Goal: Task Accomplishment & Management: Manage account settings

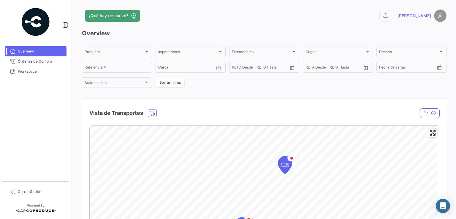
click at [434, 13] on img at bounding box center [440, 15] width 12 height 12
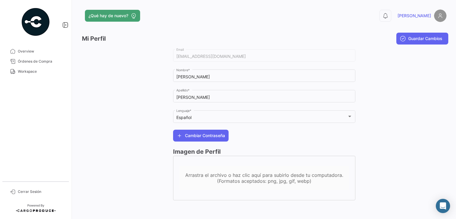
click at [67, 95] on mat-nav-list "Overview Órdenes de Compra Workspace" at bounding box center [35, 111] width 71 height 135
click at [27, 52] on span "Overview" at bounding box center [41, 51] width 46 height 5
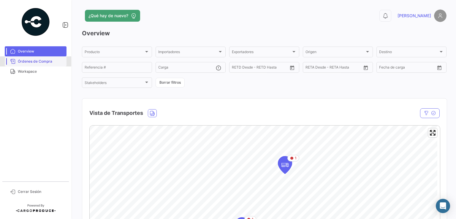
click at [44, 64] on link "Órdenes de Compra" at bounding box center [36, 61] width 62 height 10
click at [39, 73] on span "Workspace" at bounding box center [41, 71] width 46 height 5
click at [35, 60] on span "Órdenes de Compra" at bounding box center [41, 61] width 46 height 5
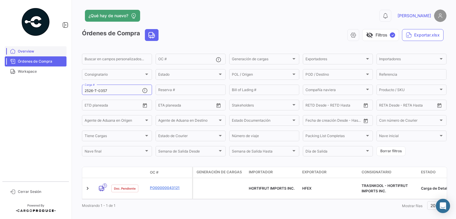
click at [23, 52] on span "Overview" at bounding box center [41, 51] width 46 height 5
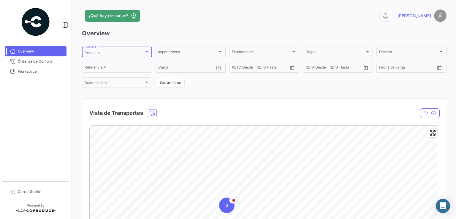
click at [102, 53] on div "Producto" at bounding box center [114, 53] width 59 height 4
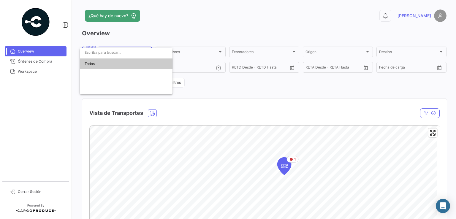
click at [172, 31] on div at bounding box center [228, 109] width 456 height 219
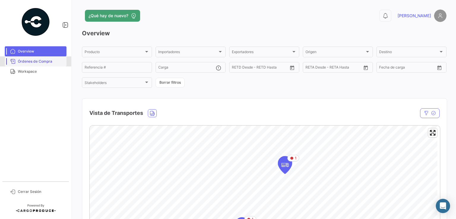
click at [24, 59] on span "Órdenes de Compra" at bounding box center [41, 61] width 46 height 5
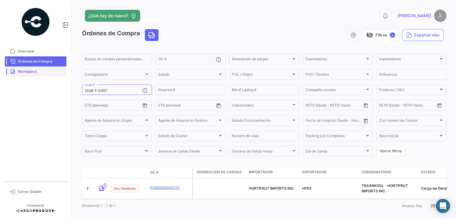
click at [28, 74] on link "Workspace" at bounding box center [36, 71] width 62 height 10
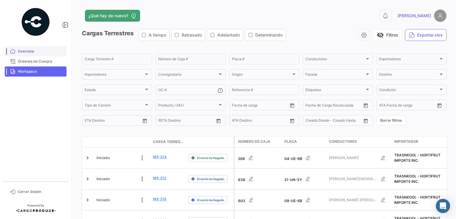
click at [28, 52] on span "Overview" at bounding box center [41, 51] width 46 height 5
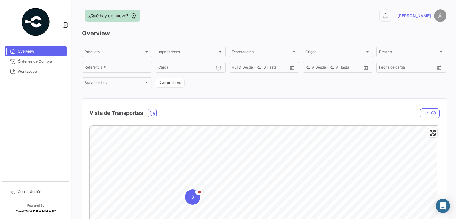
click at [103, 16] on span "¿Qué hay de nuevo?" at bounding box center [108, 16] width 40 height 6
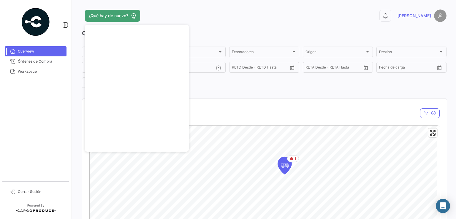
click at [238, 22] on app-header "¿Qué hay de nuevo? 0 Paola" at bounding box center [264, 19] width 364 height 20
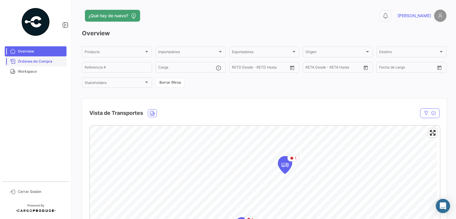
click at [27, 61] on span "Órdenes de Compra" at bounding box center [41, 61] width 46 height 5
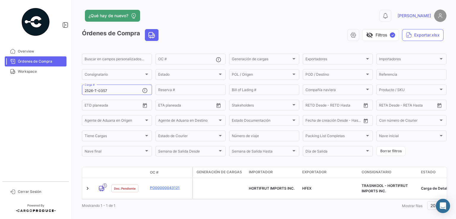
click at [413, 41] on div "Órdenes de Compra visibility_off Filtros ✓ Exportar.xlsx" at bounding box center [264, 37] width 364 height 17
click at [415, 39] on button "Exportar.xlsx" at bounding box center [423, 35] width 42 height 12
click at [113, 92] on div at bounding box center [228, 109] width 456 height 219
drag, startPoint x: 109, startPoint y: 92, endPoint x: 68, endPoint y: 92, distance: 41.5
click at [68, 92] on mat-sidenav-container "Overview Órdenes de Compra Workspace Cerrar Sesión ¿Qué hay de nuevo? 0 [PERSON…" at bounding box center [228, 109] width 456 height 219
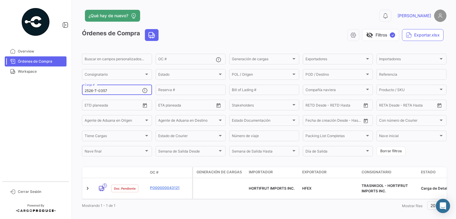
paste input "12084"
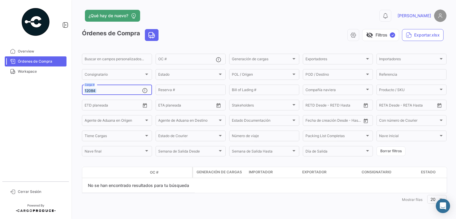
drag, startPoint x: 143, startPoint y: 84, endPoint x: 120, endPoint y: 83, distance: 22.6
click at [0, 0] on div "Buscar en [PERSON_NAME] personalizados... OC # Generación [PERSON_NAME] Generac…" at bounding box center [0, 0] width 0 height 0
click at [112, 90] on input "12084" at bounding box center [114, 91] width 58 height 4
drag, startPoint x: 109, startPoint y: 90, endPoint x: 71, endPoint y: 93, distance: 38.0
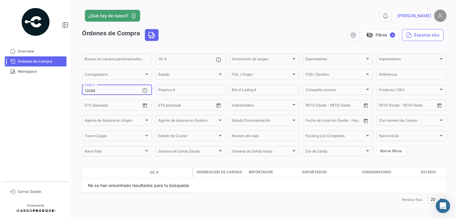
click at [72, 93] on mat-sidenav-container "Overview Órdenes de Compra Workspace Cerrar Sesión ¿Qué hay de nuevo? 0 [PERSON…" at bounding box center [228, 109] width 456 height 219
paste input "2526-T-0428"
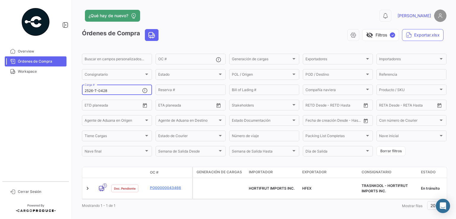
type input "2526-T-0428"
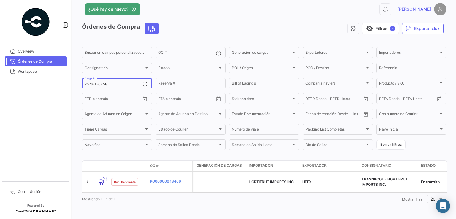
scroll to position [12, 0]
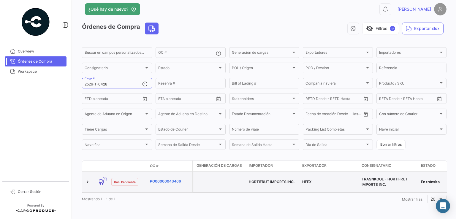
click at [150, 179] on link "PO00000043466" at bounding box center [170, 181] width 40 height 5
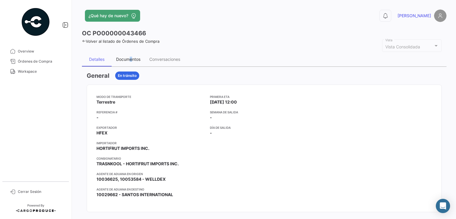
click at [131, 60] on div "Documentos" at bounding box center [128, 59] width 24 height 5
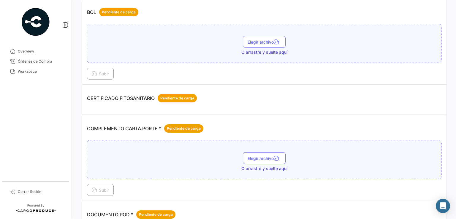
scroll to position [89, 0]
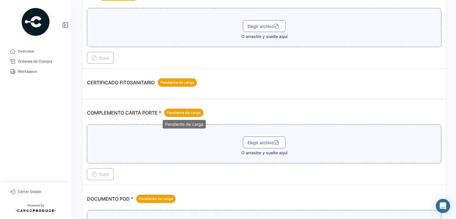
click at [180, 113] on span "Pendiente de carga" at bounding box center [184, 112] width 34 height 5
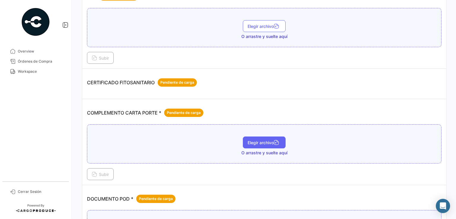
click at [257, 141] on span "Elegir archivo" at bounding box center [263, 142] width 33 height 5
click at [251, 142] on span "Elegir archivo" at bounding box center [263, 142] width 33 height 5
click at [257, 149] on span "Elegir archivo" at bounding box center [263, 148] width 33 height 5
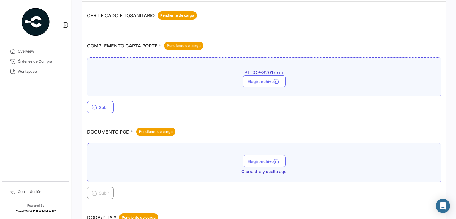
scroll to position [178, 0]
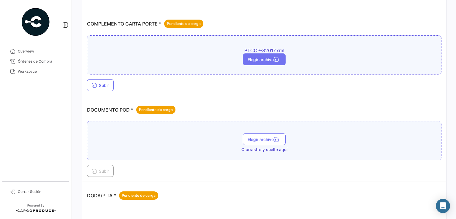
click at [262, 63] on button "Elegir archivo" at bounding box center [264, 59] width 43 height 12
click at [97, 83] on span "Subir" at bounding box center [100, 85] width 17 height 5
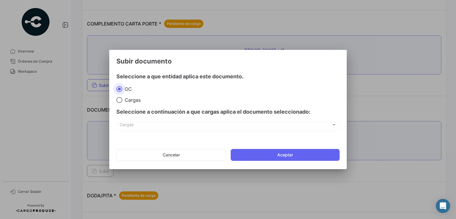
click at [133, 99] on span "Cargas" at bounding box center [131, 100] width 18 height 6
click at [122, 99] on input "Cargas" at bounding box center [119, 100] width 6 height 6
radio input "true"
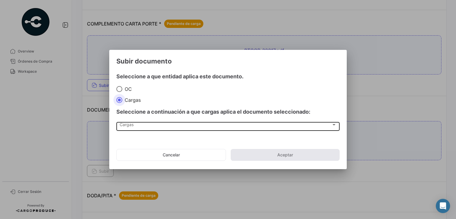
click at [160, 127] on div "Cargas" at bounding box center [225, 125] width 211 height 5
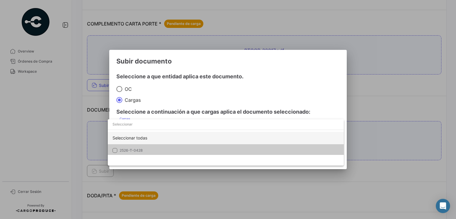
click at [144, 138] on div "Seleccionar todas" at bounding box center [226, 138] width 236 height 12
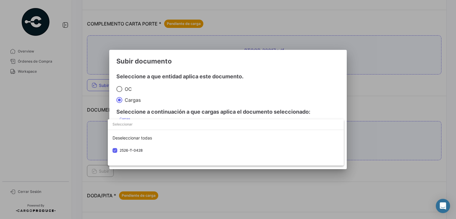
click at [347, 95] on div at bounding box center [228, 109] width 456 height 219
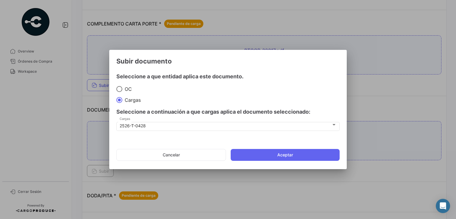
click at [340, 100] on mat-dialog-content "Seleccione a que entidad aplica este documento. [PERSON_NAME] Seleccione a cont…" at bounding box center [227, 103] width 237 height 70
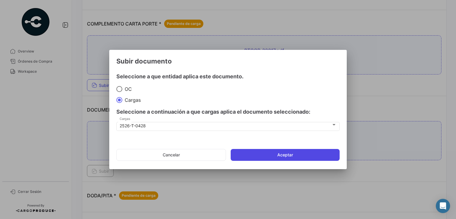
click at [294, 152] on button "Aceptar" at bounding box center [284, 155] width 109 height 12
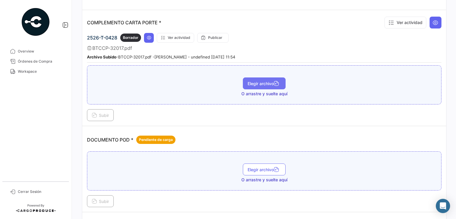
click at [260, 83] on span "Elegir archivo" at bounding box center [263, 83] width 33 height 5
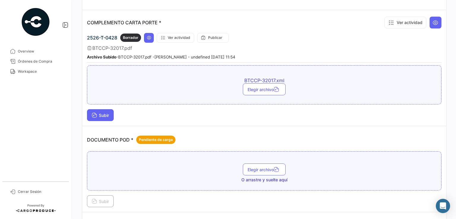
click at [107, 113] on span "Subir" at bounding box center [100, 115] width 17 height 5
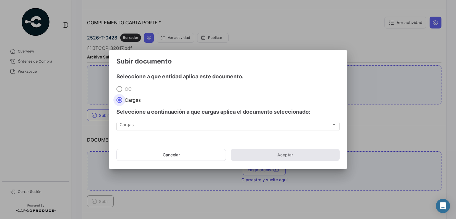
click at [132, 105] on div "Seleccione a continuación a que cargas aplica el documento seleccionado:" at bounding box center [227, 112] width 223 height 18
click at [130, 101] on span "Cargas" at bounding box center [131, 100] width 18 height 6
click at [122, 101] on input "Cargas" at bounding box center [119, 100] width 6 height 6
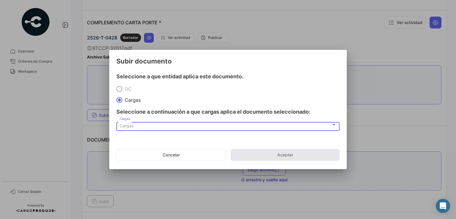
click at [141, 125] on div "Cargas" at bounding box center [225, 125] width 211 height 5
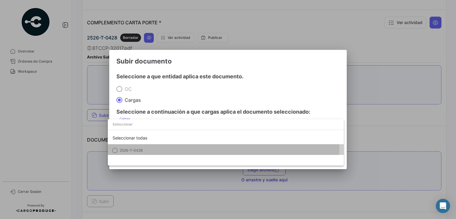
click at [133, 148] on span "2526-T-0428" at bounding box center [131, 150] width 23 height 4
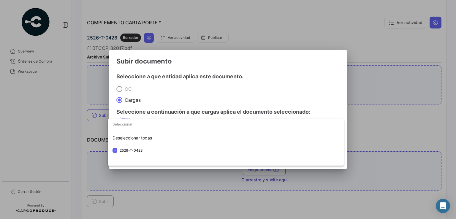
click at [237, 176] on div at bounding box center [228, 109] width 456 height 219
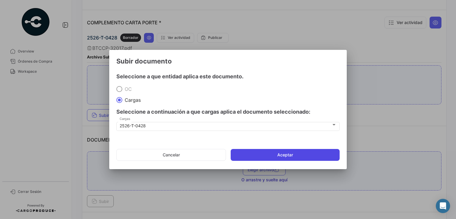
click at [250, 152] on button "Aceptar" at bounding box center [284, 155] width 109 height 12
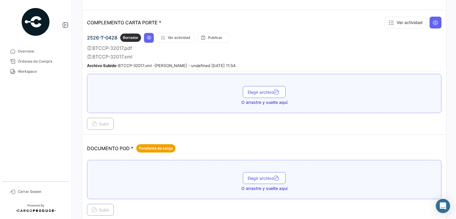
click at [307, 49] on div "BTCCP-32017.pdf" at bounding box center [264, 48] width 354 height 6
